Goal: Task Accomplishment & Management: Manage account settings

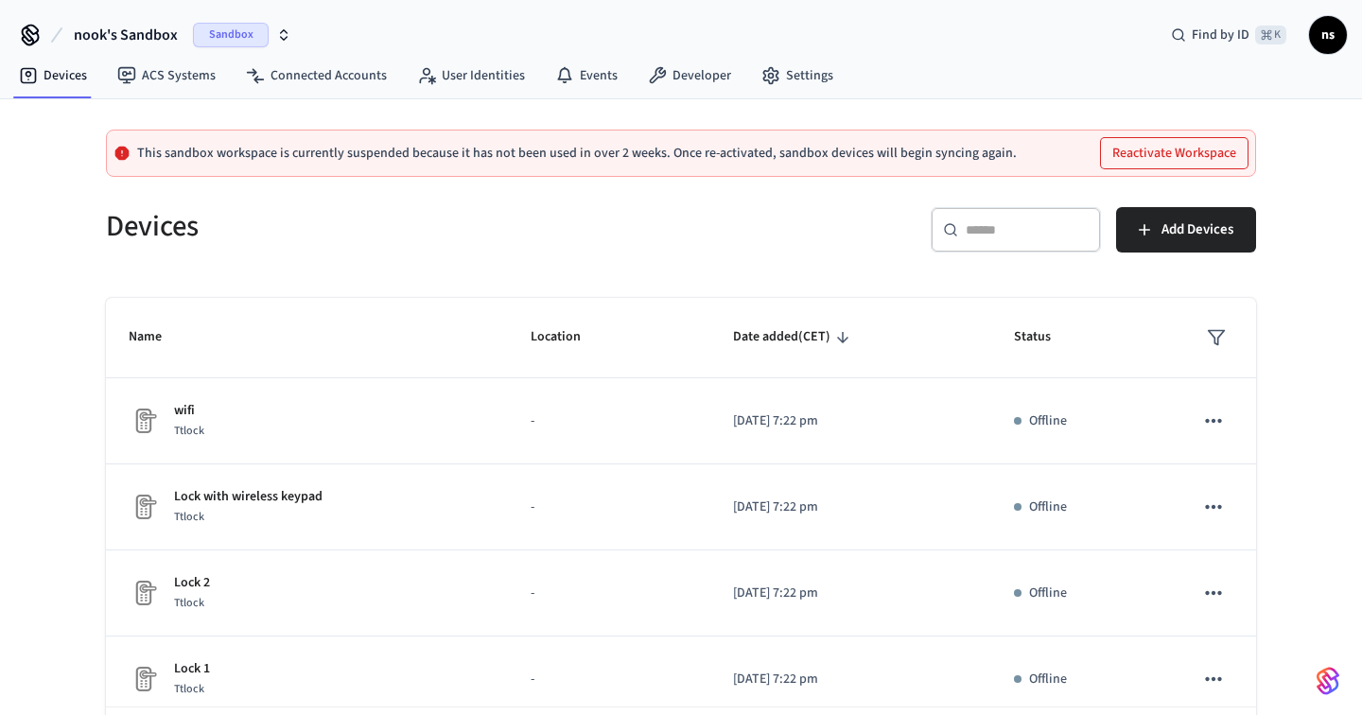
click at [277, 33] on icon "button" at bounding box center [283, 34] width 15 height 15
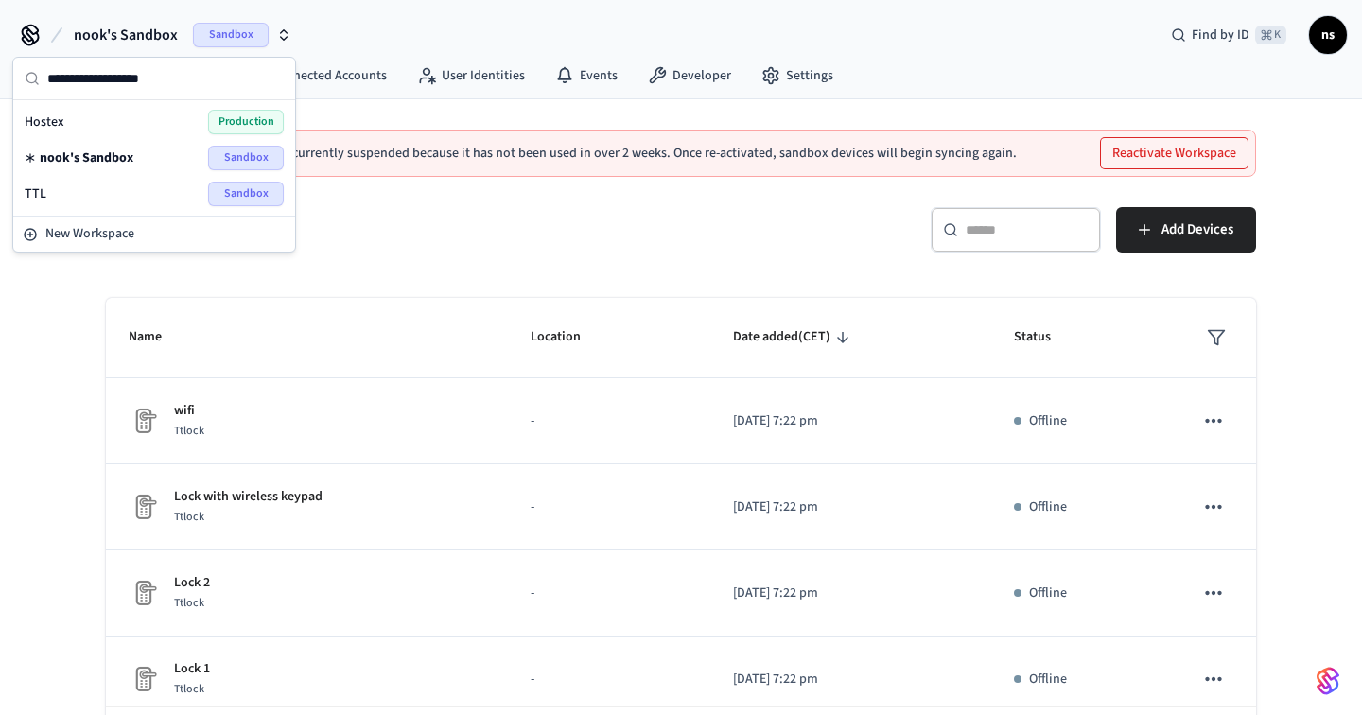
click at [161, 116] on div "Hostex Production" at bounding box center [154, 122] width 259 height 25
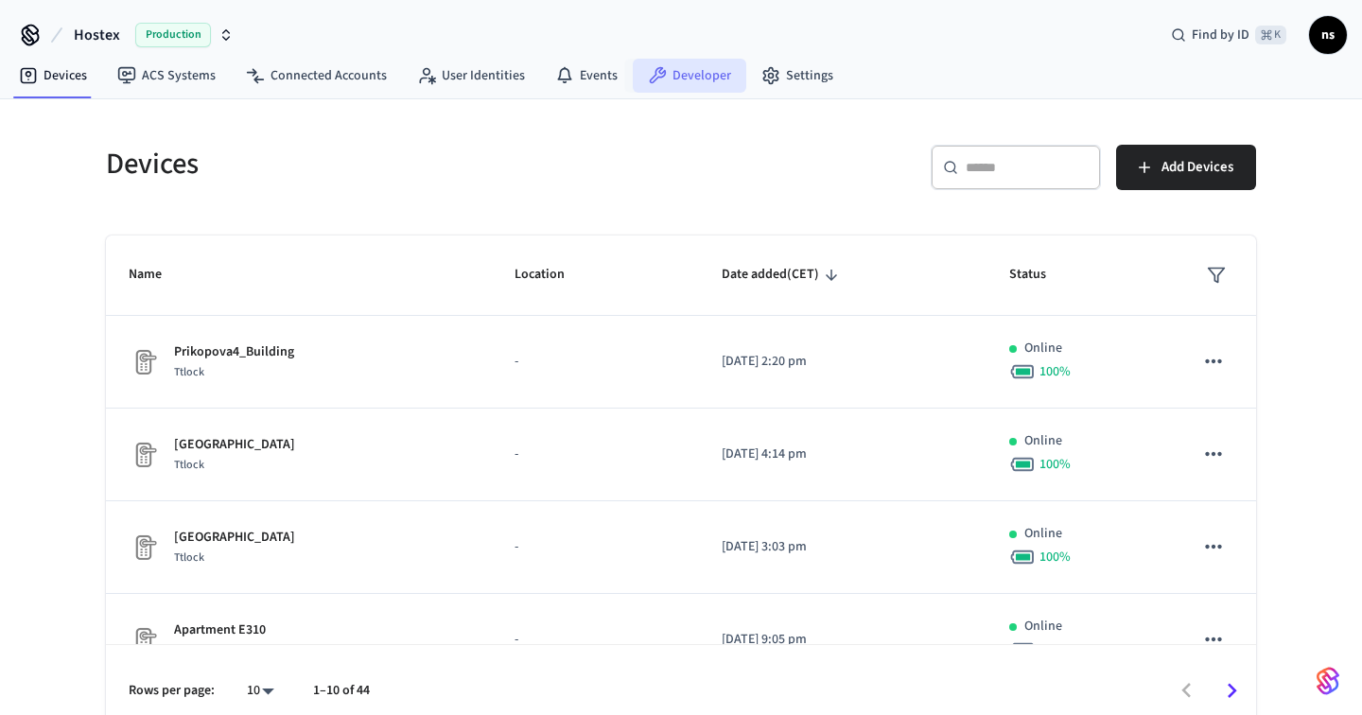
click at [682, 84] on link "Developer" at bounding box center [690, 76] width 114 height 34
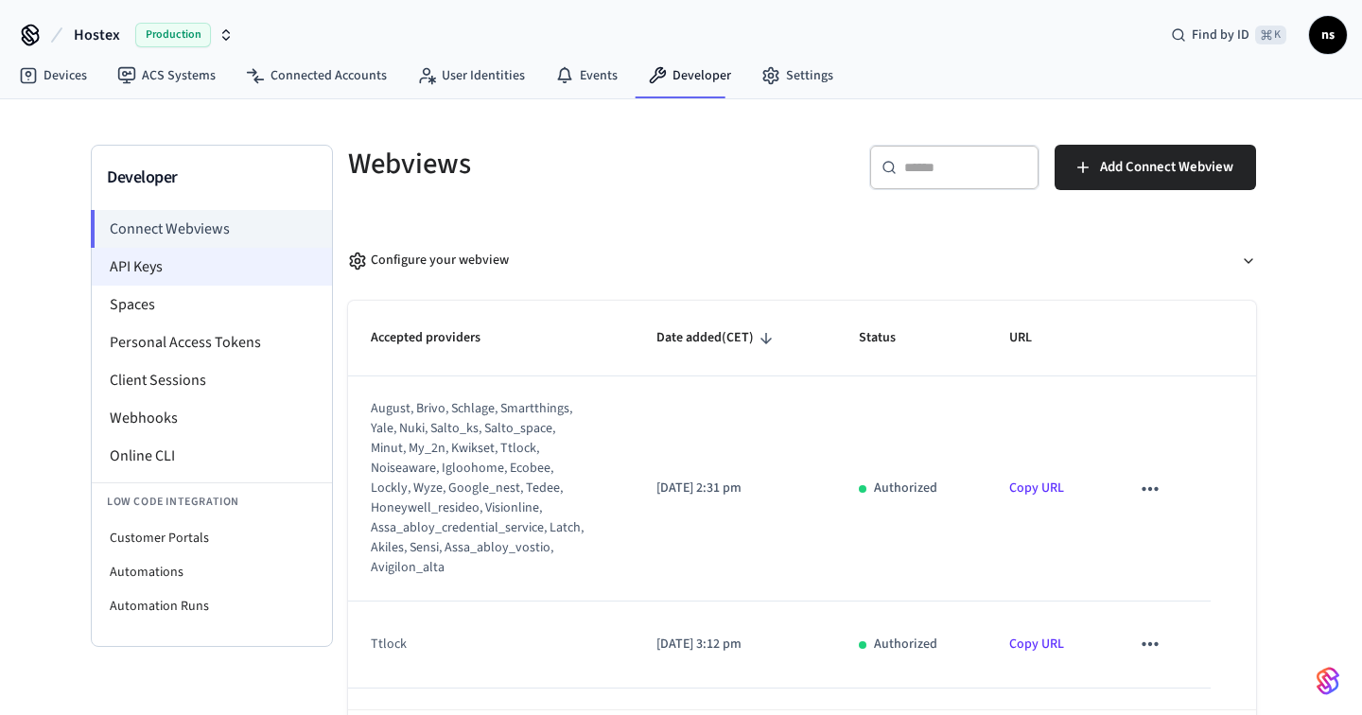
click at [205, 263] on li "API Keys" at bounding box center [212, 267] width 240 height 38
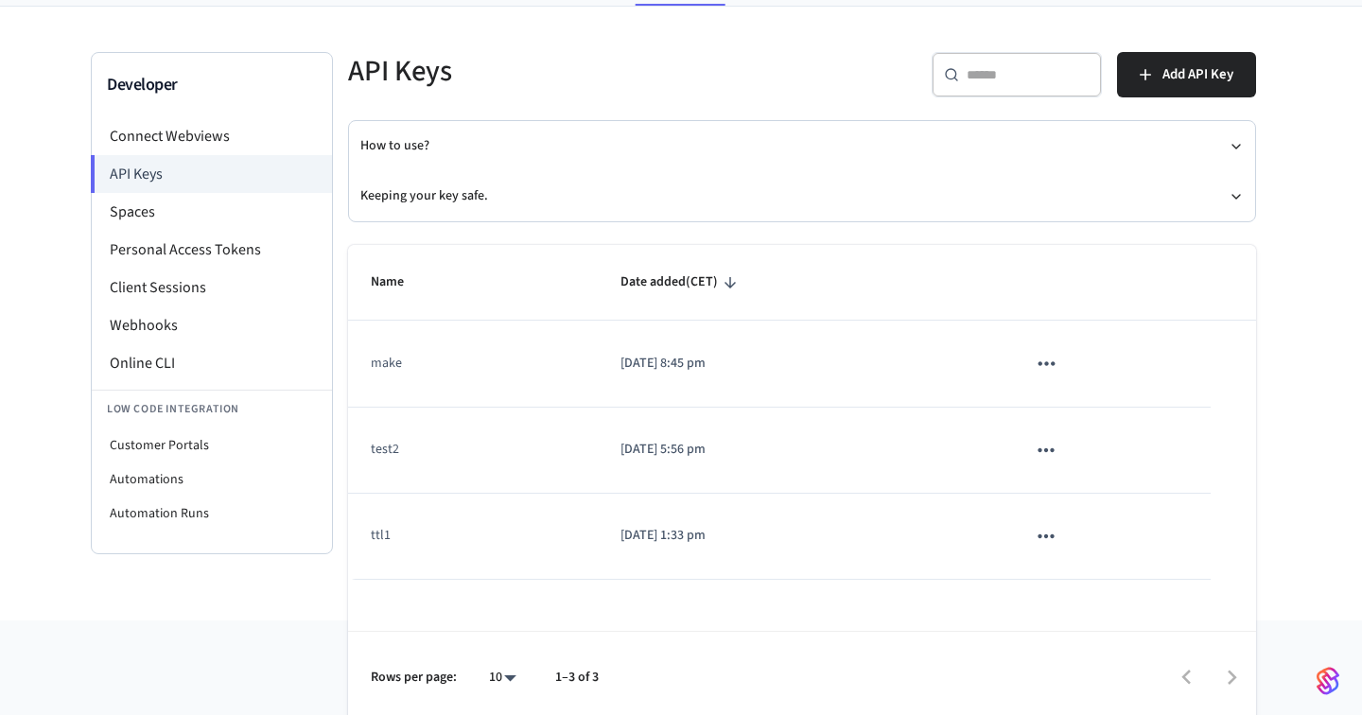
scroll to position [100, 0]
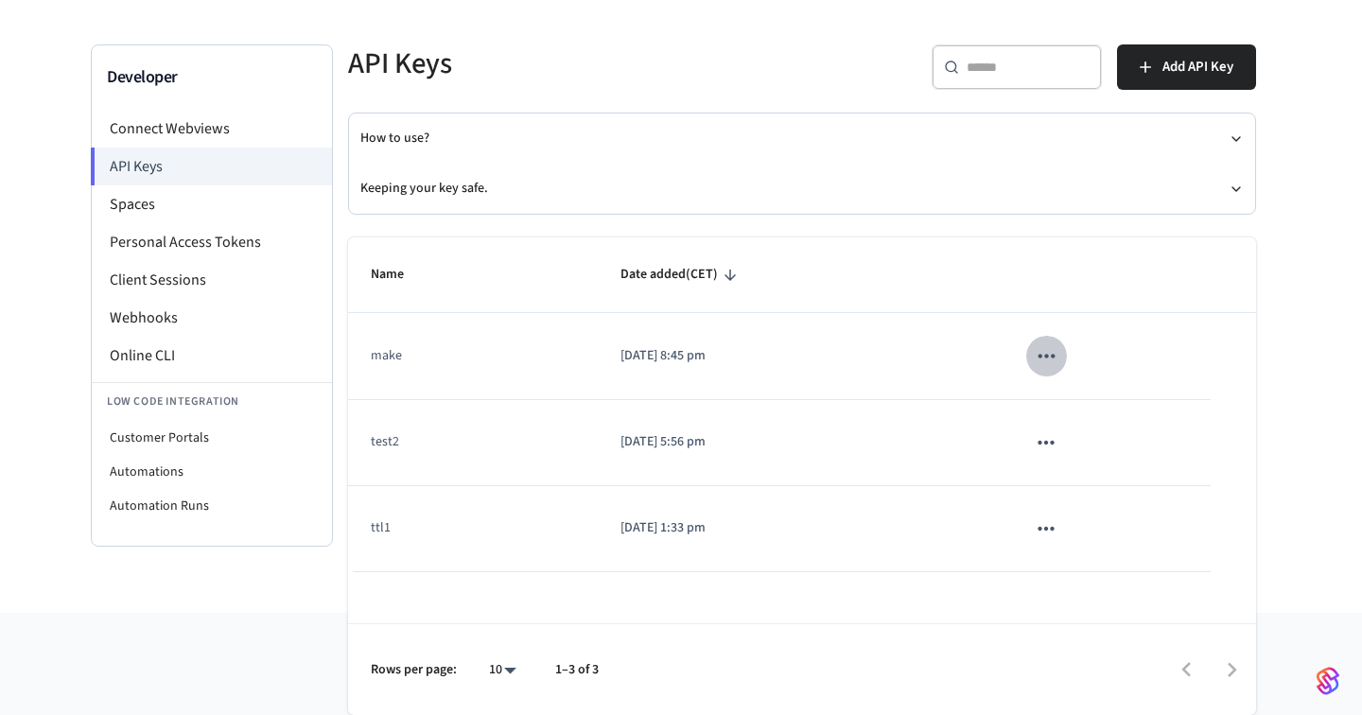
click at [1052, 357] on icon "sticky table" at bounding box center [1047, 356] width 16 height 4
click at [1094, 487] on li "Delete" at bounding box center [1088, 482] width 90 height 60
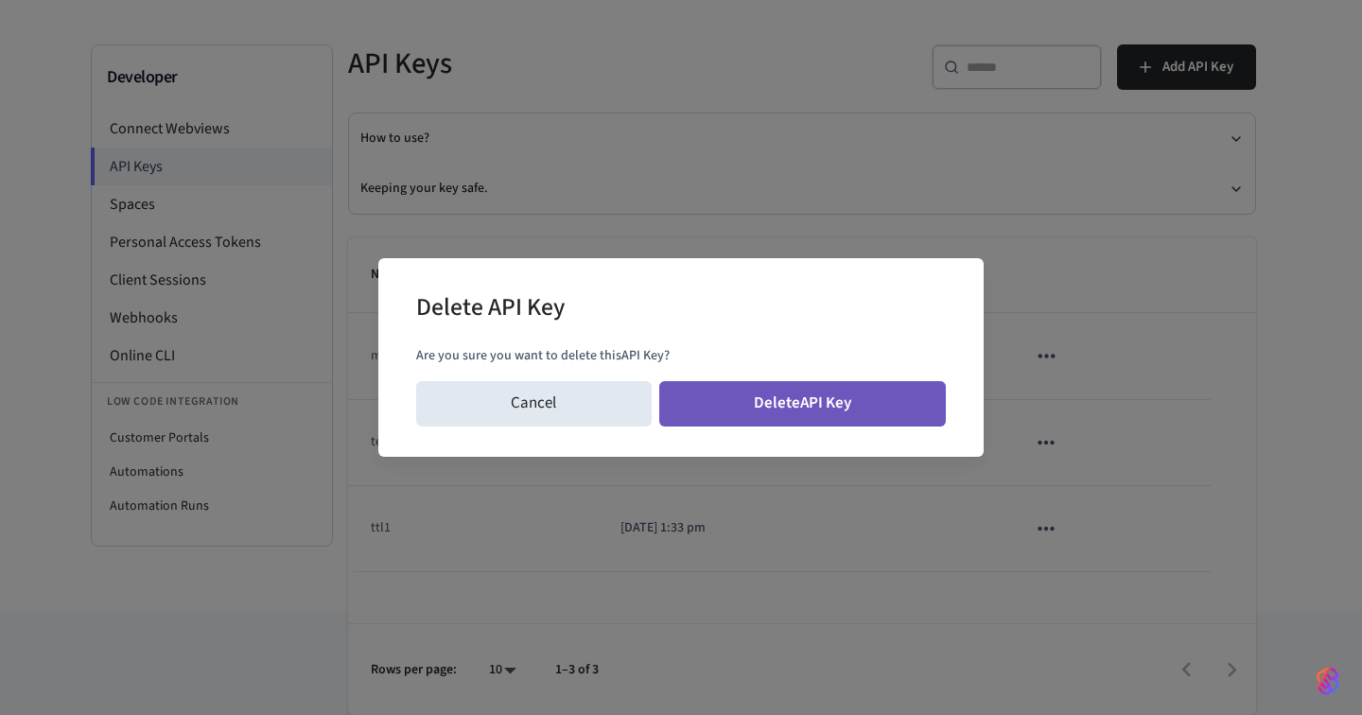
click at [885, 412] on button "Delete API Key" at bounding box center [803, 403] width 288 height 45
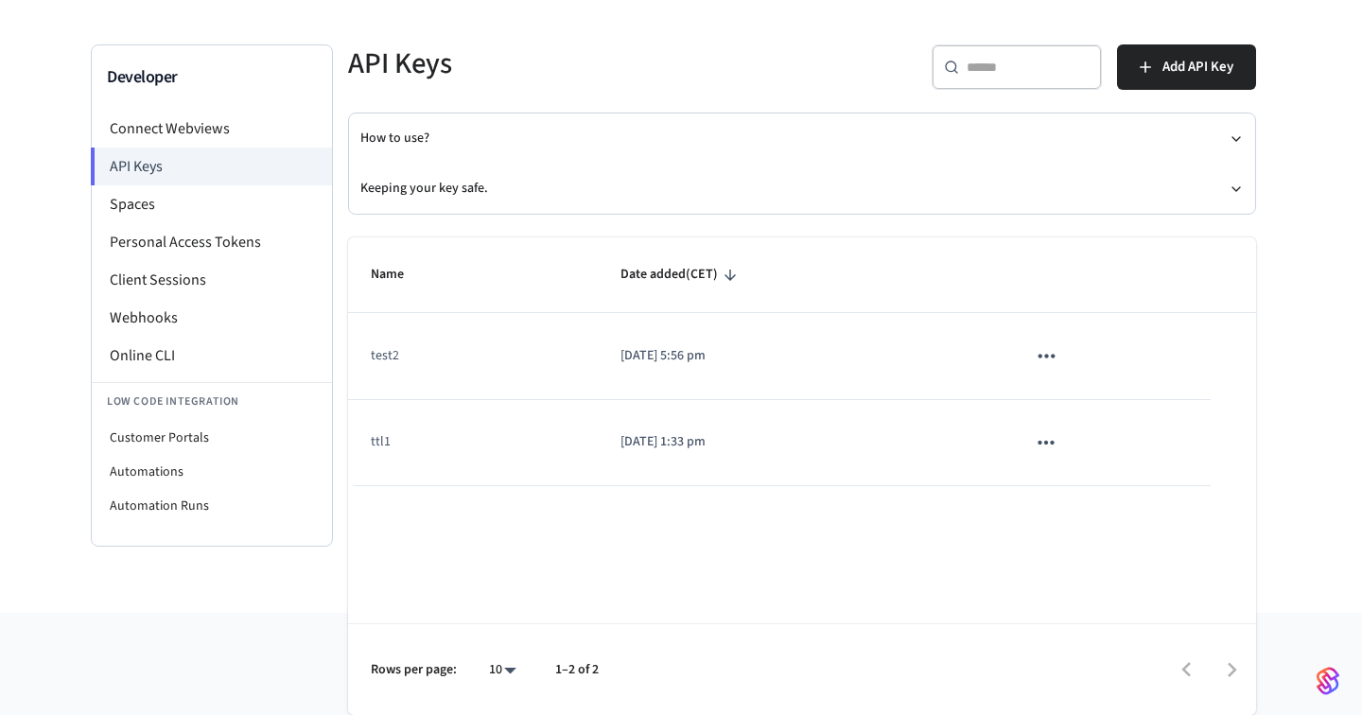
click at [1047, 358] on icon "sticky table" at bounding box center [1047, 356] width 16 height 4
click at [1074, 481] on li "Delete" at bounding box center [1088, 482] width 90 height 60
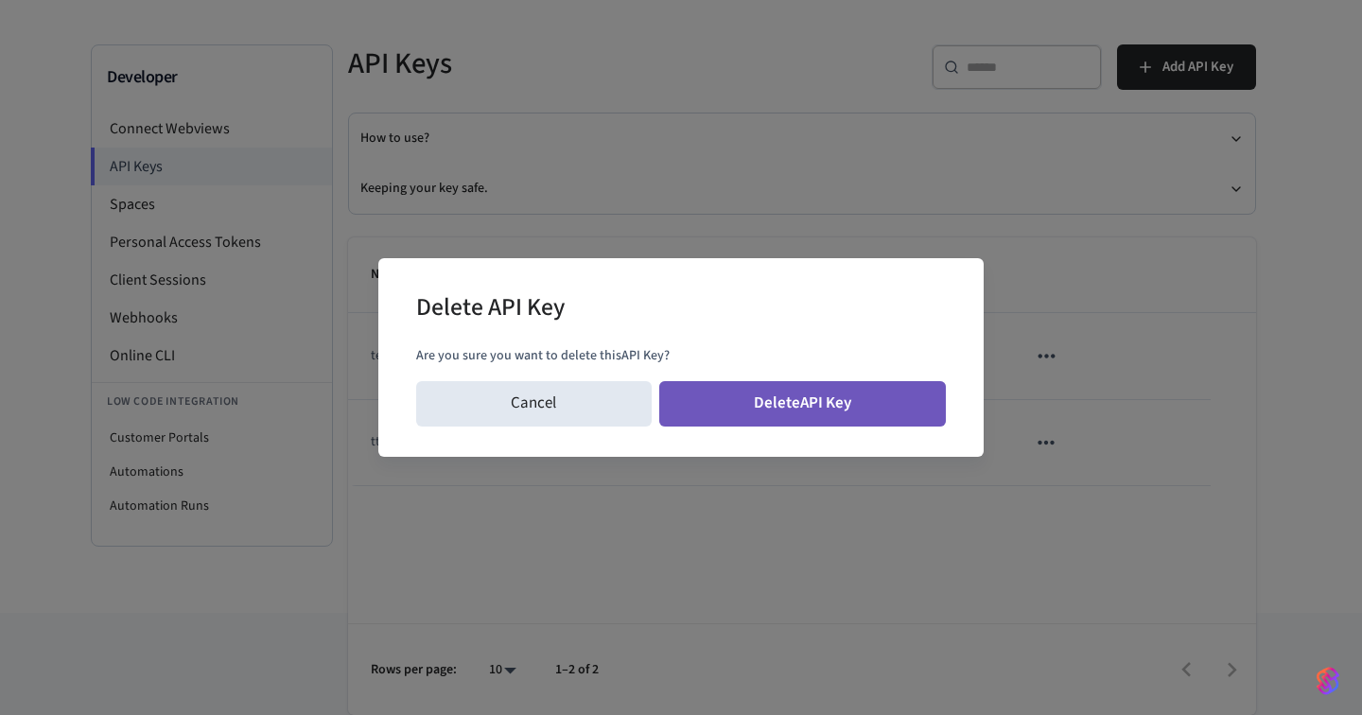
click at [865, 399] on button "Delete API Key" at bounding box center [803, 403] width 288 height 45
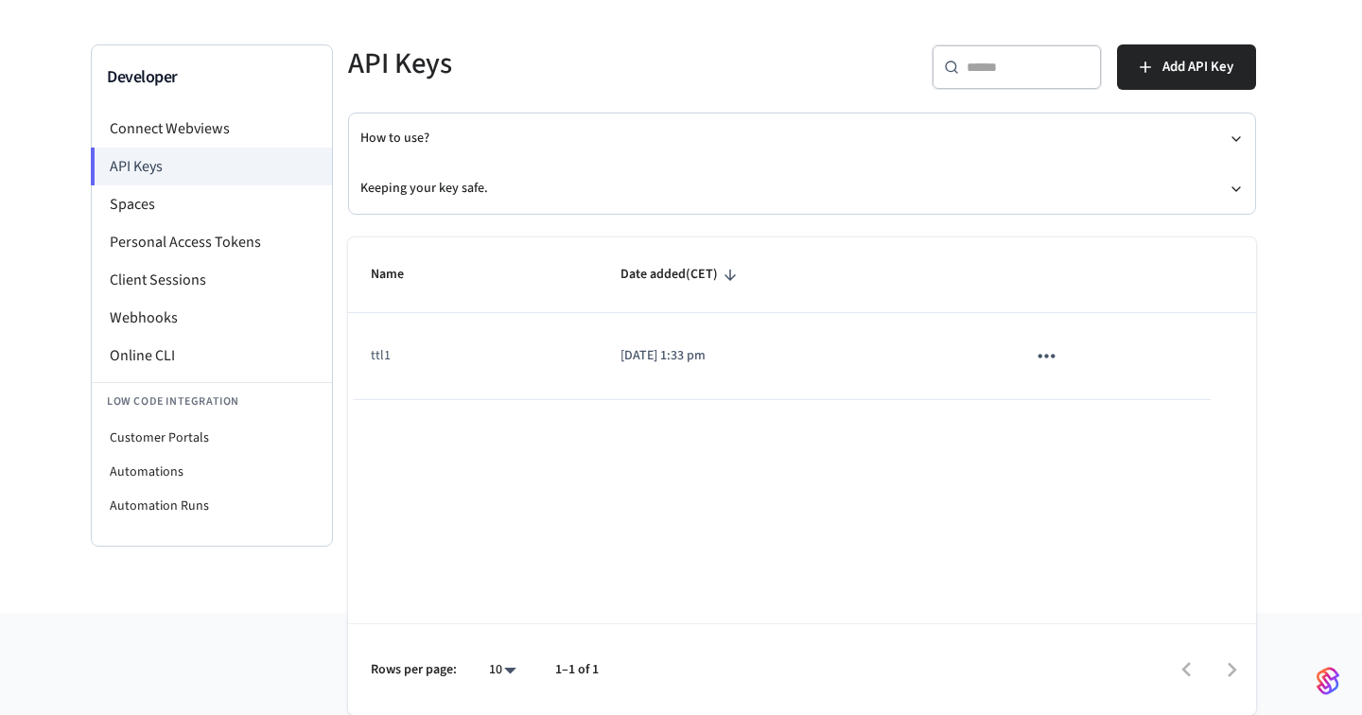
click at [1053, 362] on icon "sticky table" at bounding box center [1046, 355] width 25 height 25
click at [1089, 491] on li "Delete" at bounding box center [1088, 482] width 90 height 60
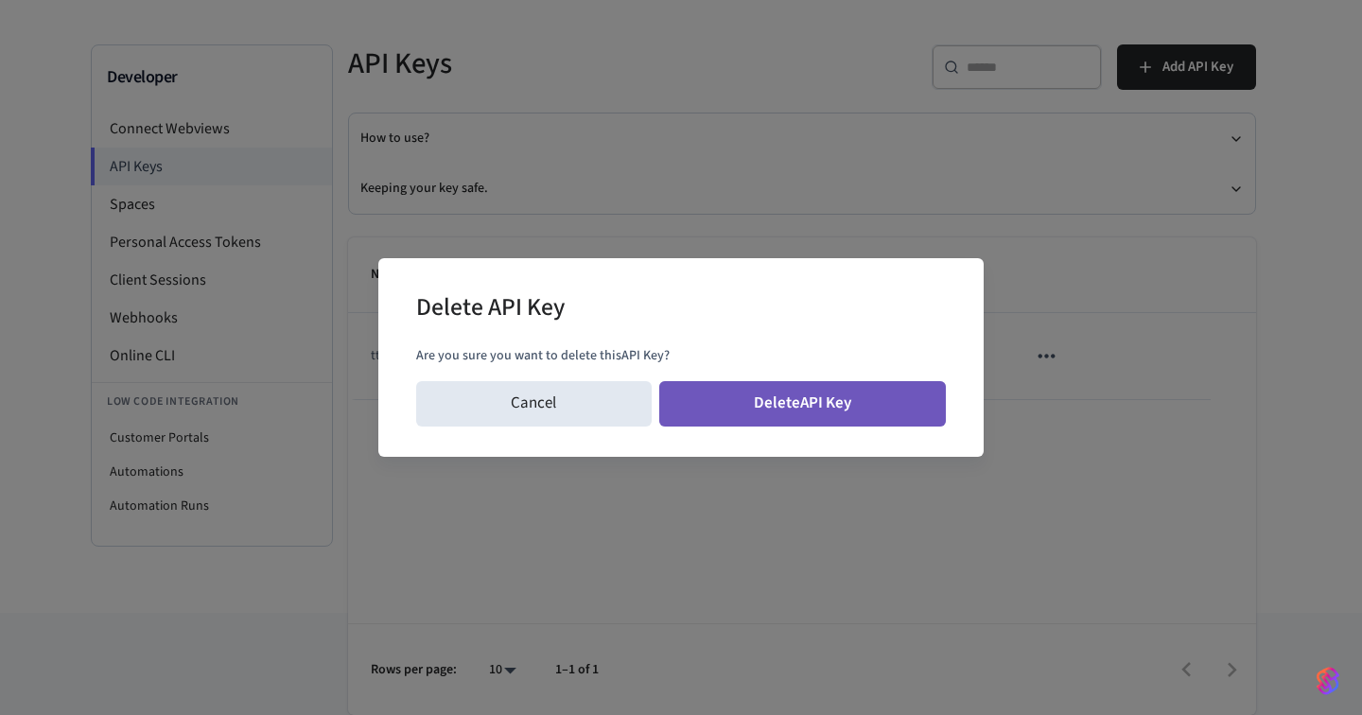
click at [876, 413] on button "Delete API Key" at bounding box center [803, 403] width 288 height 45
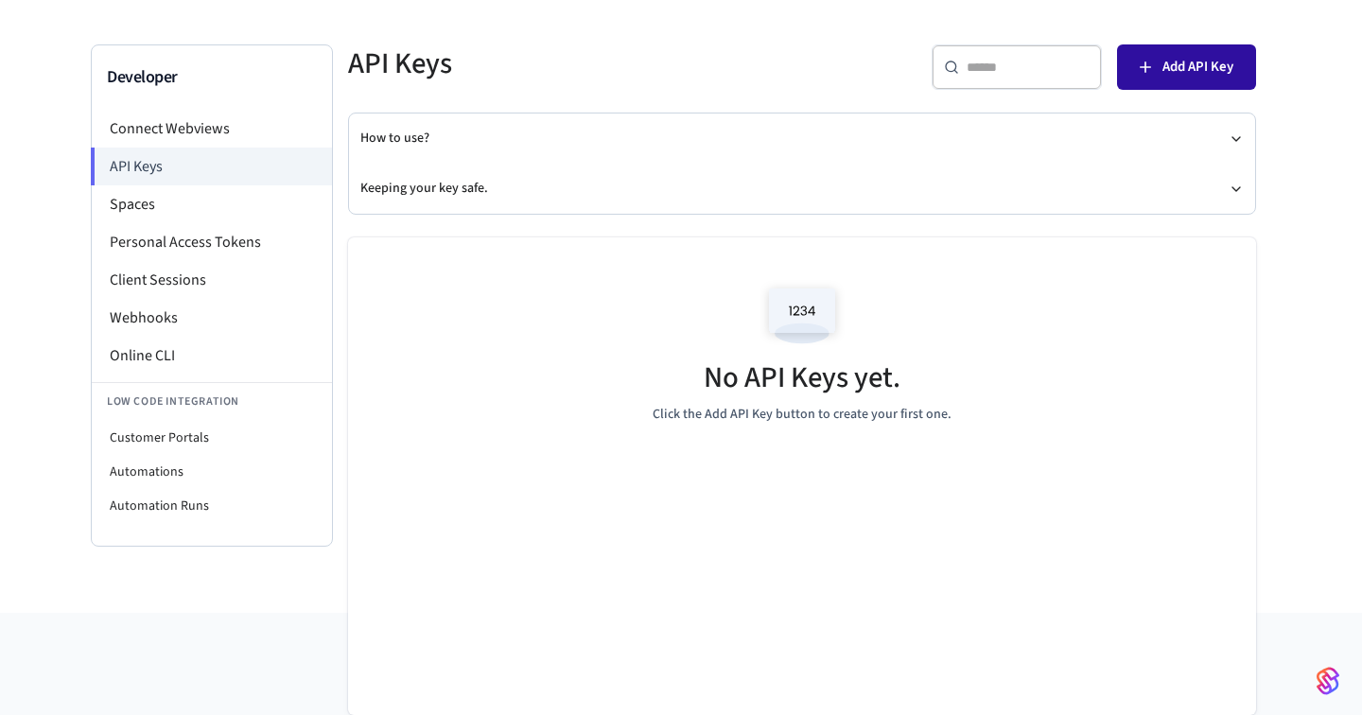
click at [1185, 77] on span "Add API Key" at bounding box center [1198, 67] width 71 height 25
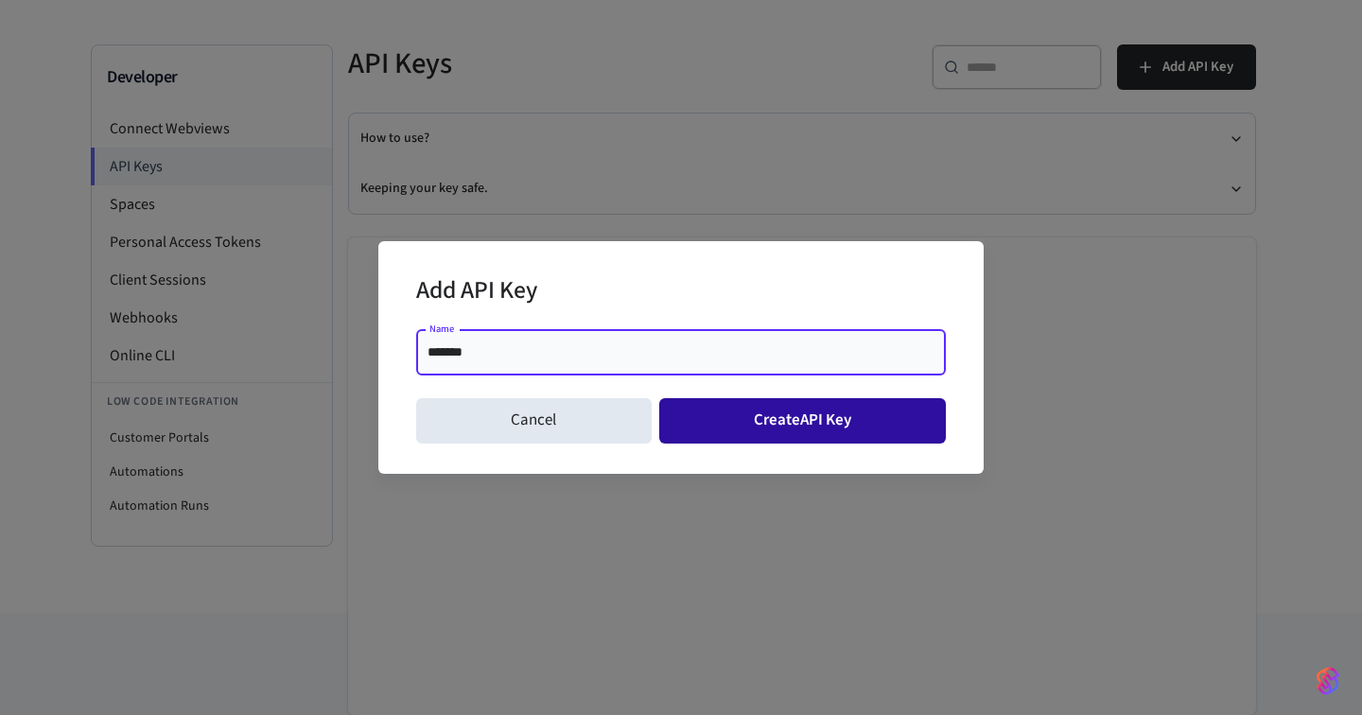
type input "*******"
click at [809, 416] on button "Create API Key" at bounding box center [803, 420] width 288 height 45
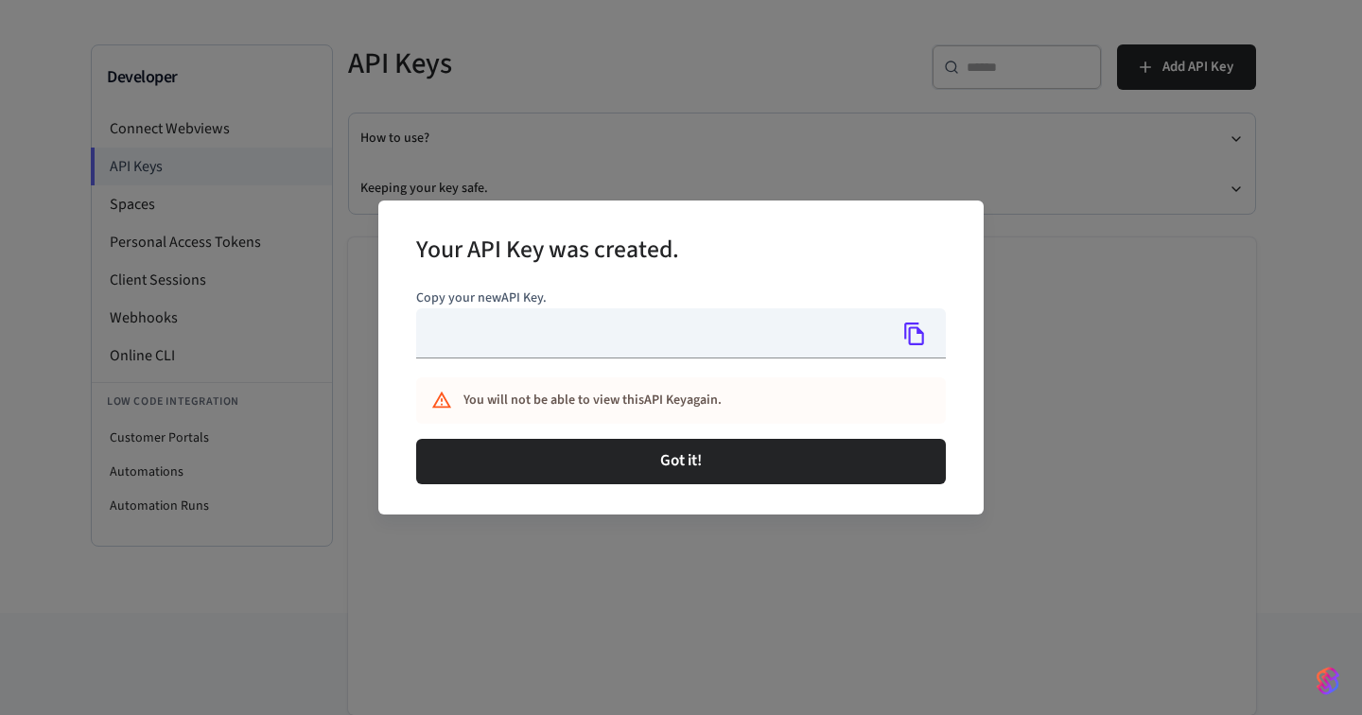
type input "**********"
click at [914, 341] on icon "Copy" at bounding box center [914, 334] width 25 height 25
